Goal: Information Seeking & Learning: Learn about a topic

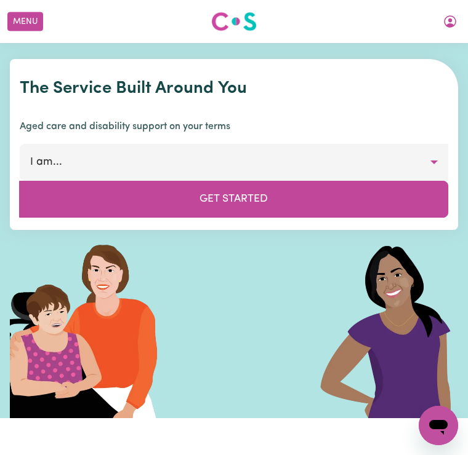
click at [462, 23] on button "My Account" at bounding box center [450, 21] width 26 height 21
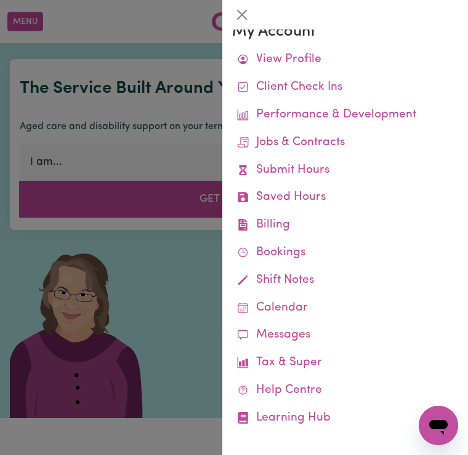
scroll to position [16, 0]
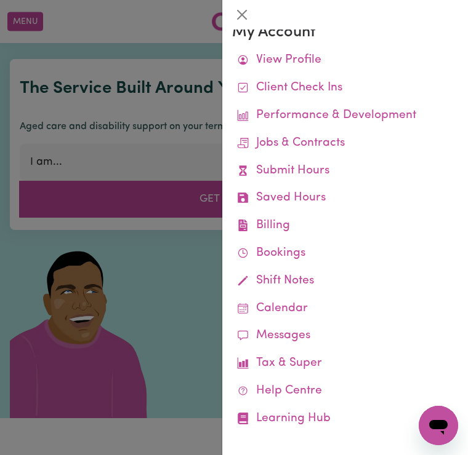
click at [327, 117] on link "Performance & Development" at bounding box center [345, 116] width 226 height 28
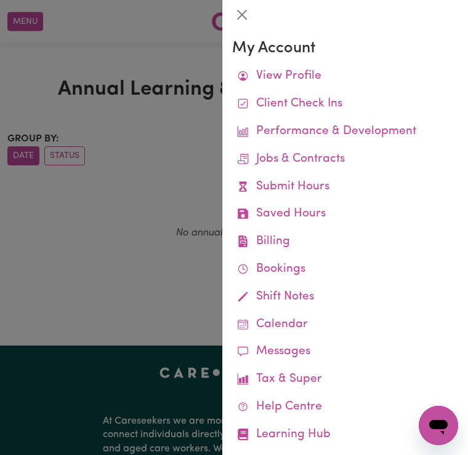
click at [321, 127] on link "Performance & Development" at bounding box center [345, 132] width 226 height 28
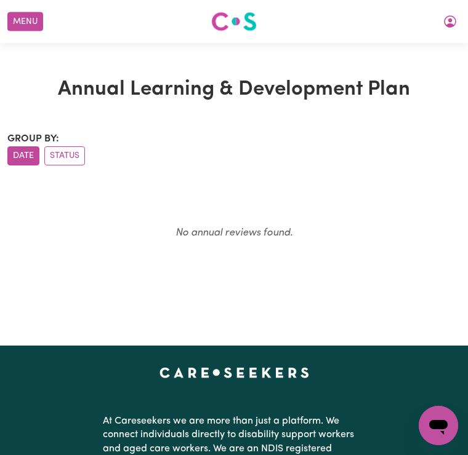
click at [33, 22] on button "Menu" at bounding box center [25, 21] width 36 height 19
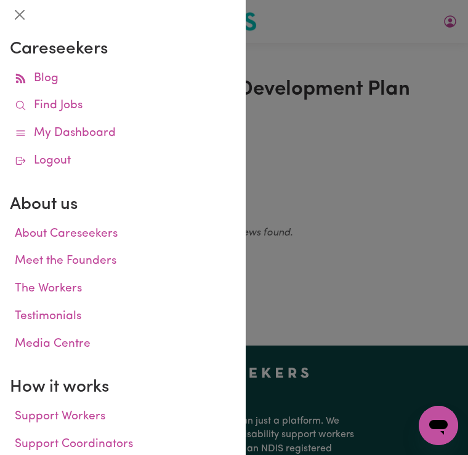
click at [68, 102] on link "Find Jobs" at bounding box center [123, 106] width 226 height 28
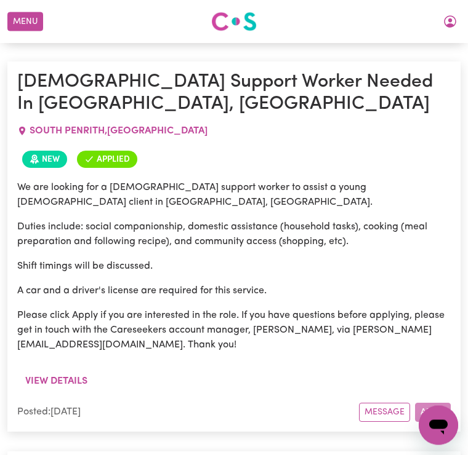
scroll to position [2037, 0]
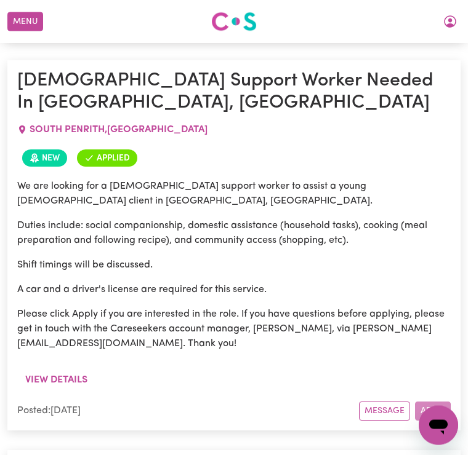
click at [60, 369] on button "View details" at bounding box center [56, 380] width 78 height 23
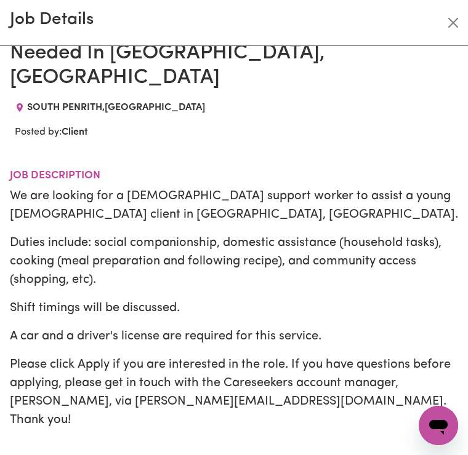
scroll to position [32, 0]
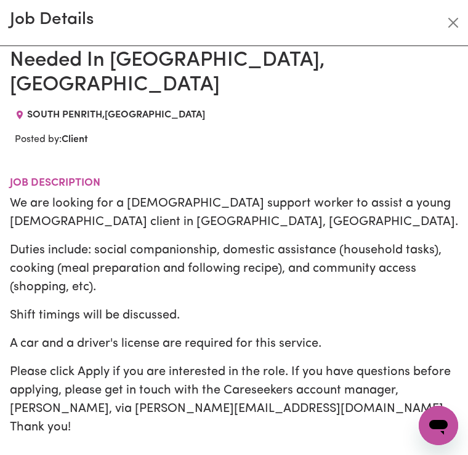
click at [461, 30] on button "Close" at bounding box center [453, 23] width 20 height 20
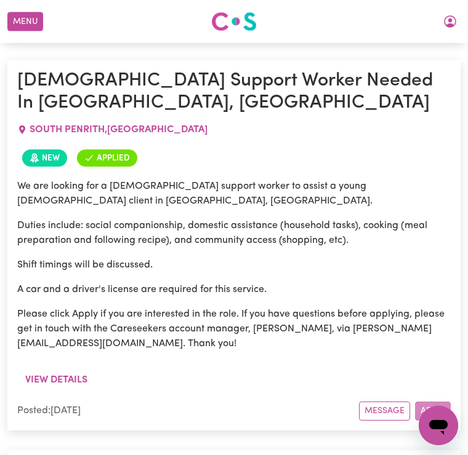
click at [30, 20] on button "Menu" at bounding box center [25, 21] width 36 height 19
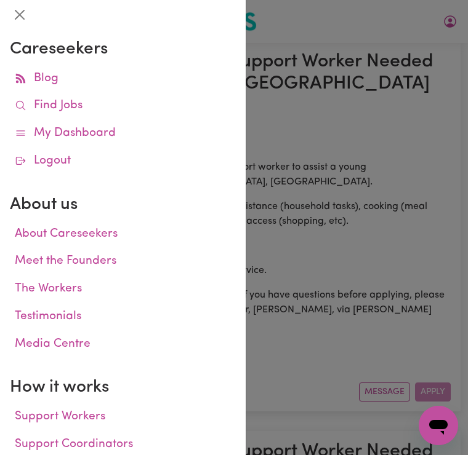
scroll to position [2056, 0]
